Goal: Information Seeking & Learning: Learn about a topic

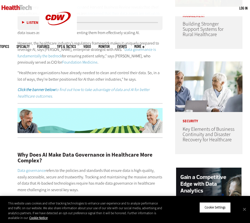
scroll to position [299, 0]
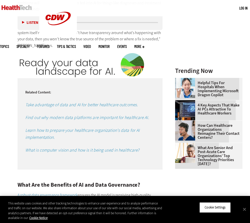
scroll to position [583, 0]
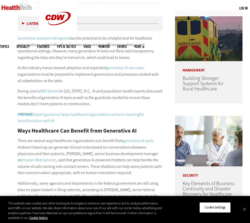
scroll to position [242, 0]
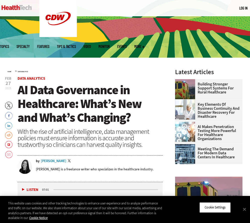
scroll to position [75, 0]
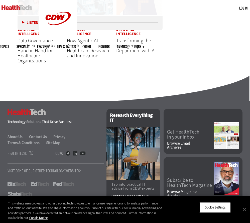
scroll to position [1724, 0]
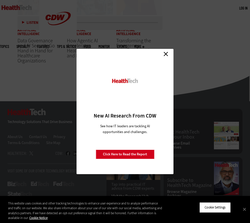
click at [167, 54] on link "Close" at bounding box center [166, 54] width 8 height 8
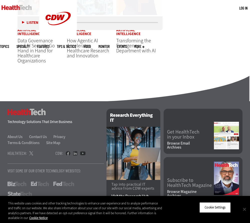
click at [245, 210] on button "Close" at bounding box center [244, 209] width 11 height 11
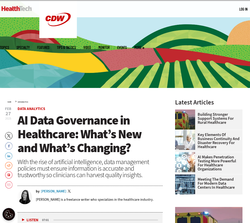
scroll to position [40, 0]
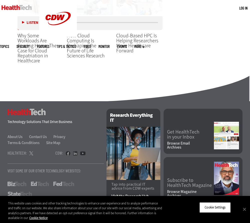
scroll to position [902, 0]
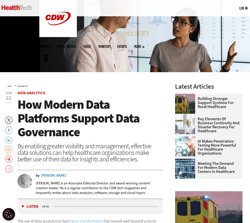
scroll to position [67, 0]
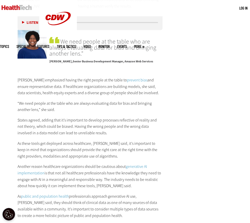
scroll to position [852, 0]
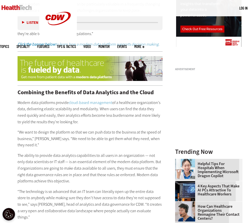
scroll to position [526, 0]
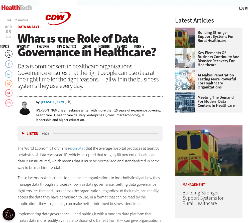
scroll to position [126, 0]
